Goal: Task Accomplishment & Management: Manage account settings

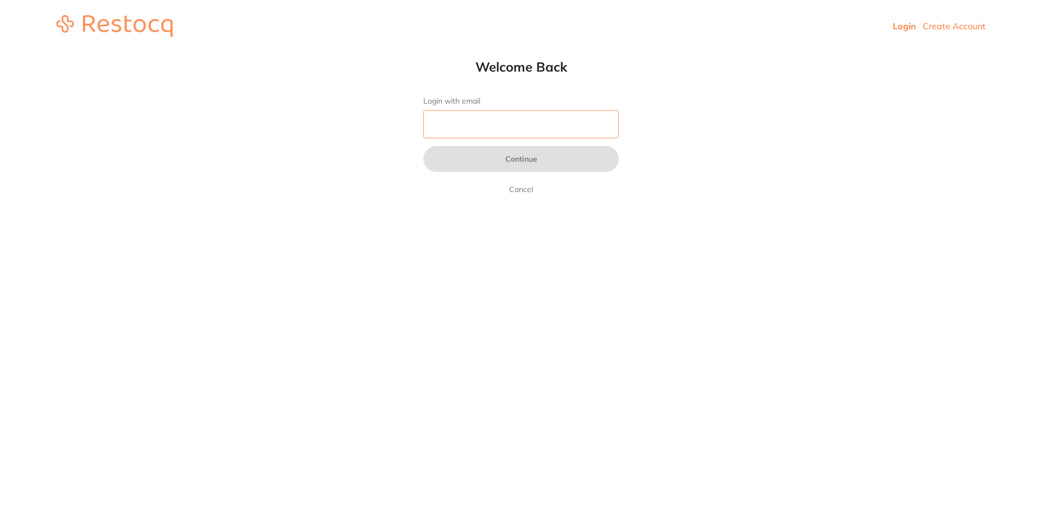
click at [529, 112] on input "Login with email" at bounding box center [520, 124] width 195 height 28
type input "[EMAIL_ADDRESS][DOMAIN_NAME]"
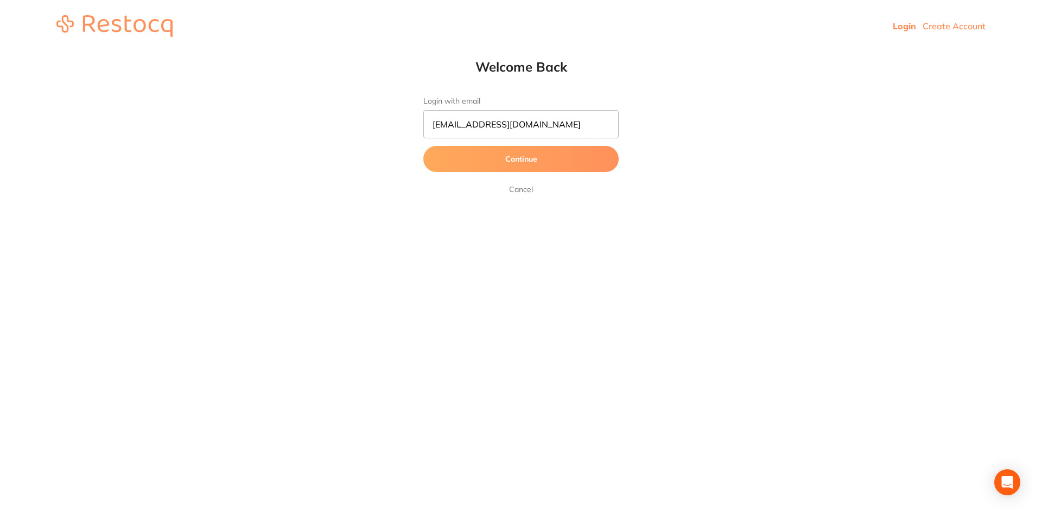
click at [534, 164] on button "Continue" at bounding box center [520, 159] width 195 height 26
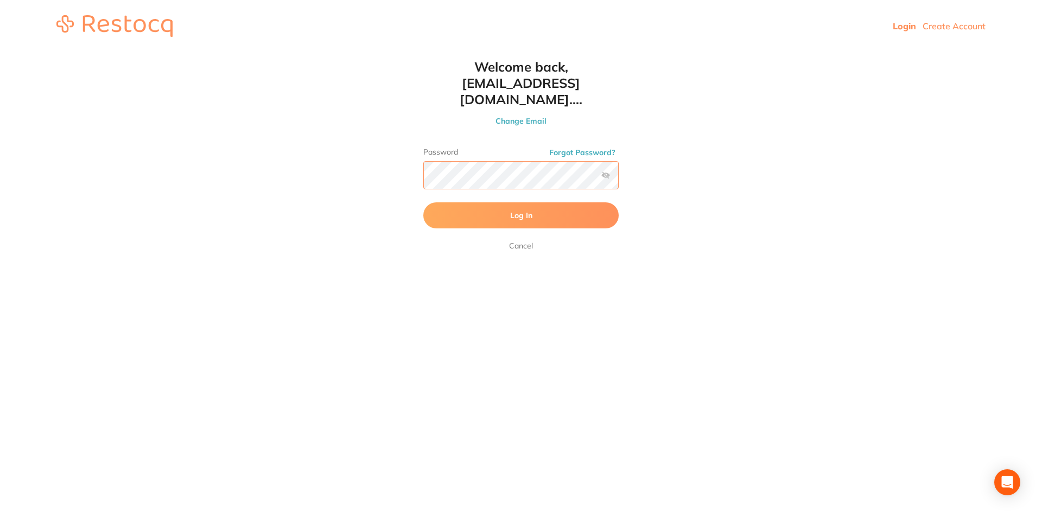
click at [423, 202] on button "Log In" at bounding box center [520, 215] width 195 height 26
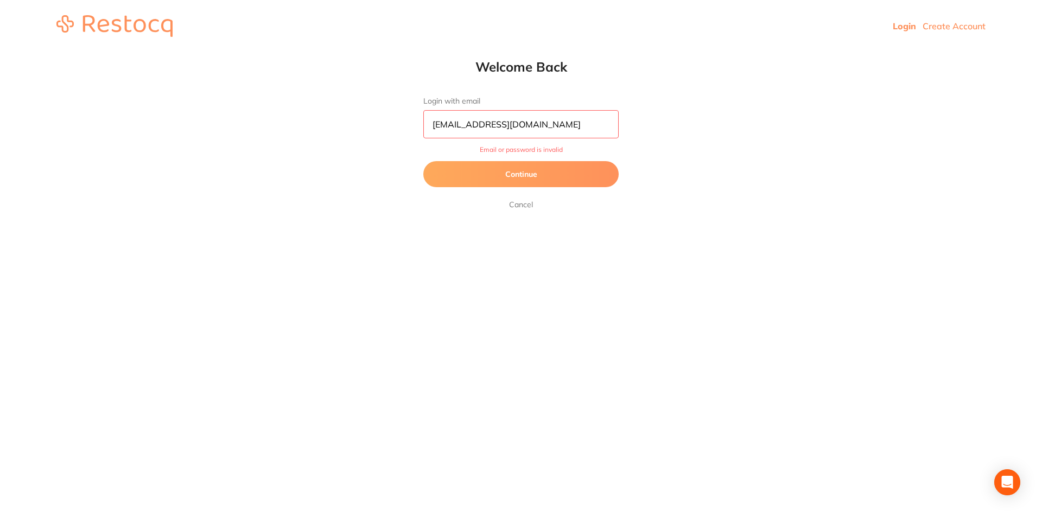
click at [546, 172] on button "Continue" at bounding box center [520, 174] width 195 height 26
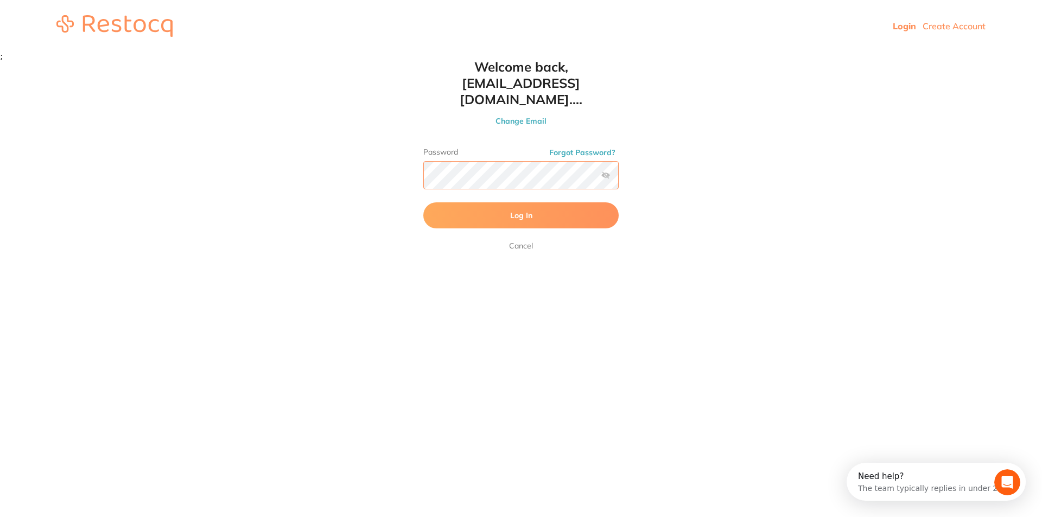
click at [357, 61] on html "Login Create Account Welcome Back Login with email [EMAIL_ADDRESS][DOMAIN_NAME]…" at bounding box center [521, 30] width 1042 height 61
click at [423, 202] on button "Log In" at bounding box center [520, 215] width 195 height 26
